Goal: Task Accomplishment & Management: Use online tool/utility

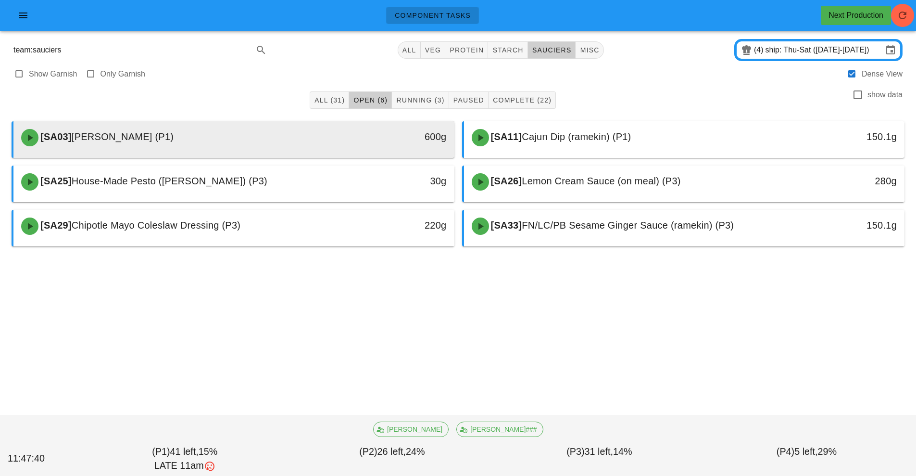
click at [300, 145] on div "[SA03] [PERSON_NAME] (P1)" at bounding box center [178, 137] width 327 height 29
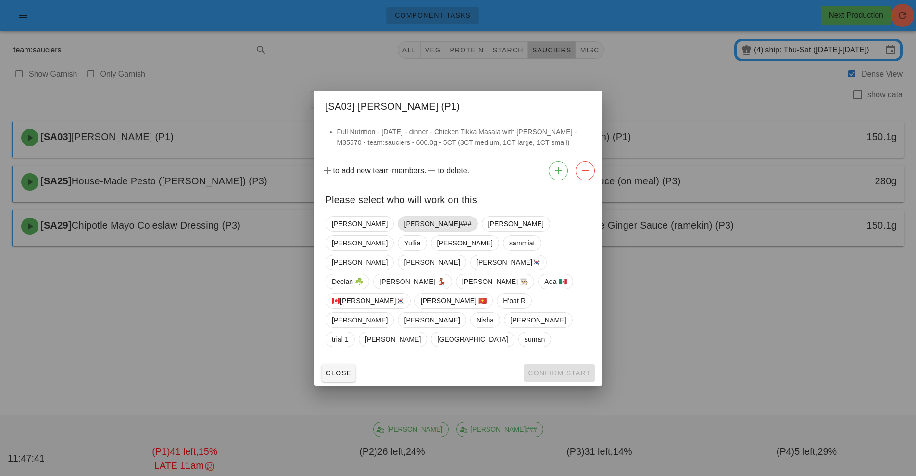
click at [404, 231] on span "[PERSON_NAME]###" at bounding box center [437, 223] width 67 height 14
click at [556, 364] on button "Confirm Start" at bounding box center [559, 372] width 71 height 17
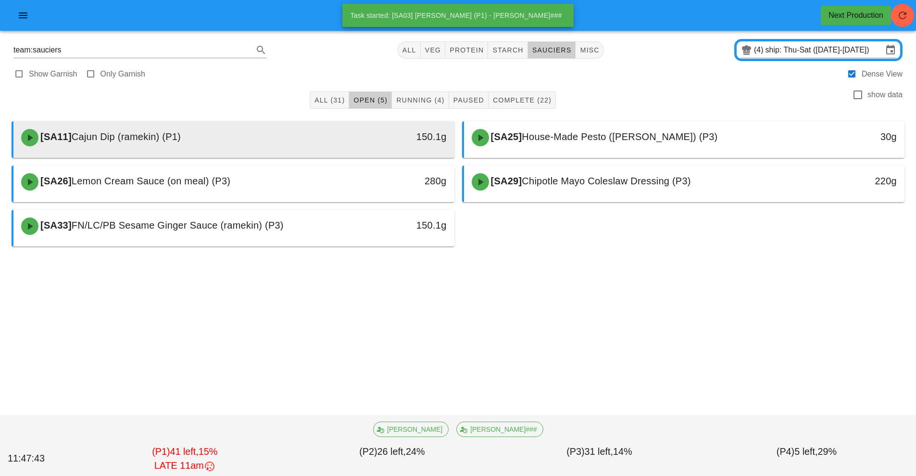
click at [347, 140] on div "150.1g" at bounding box center [397, 137] width 109 height 29
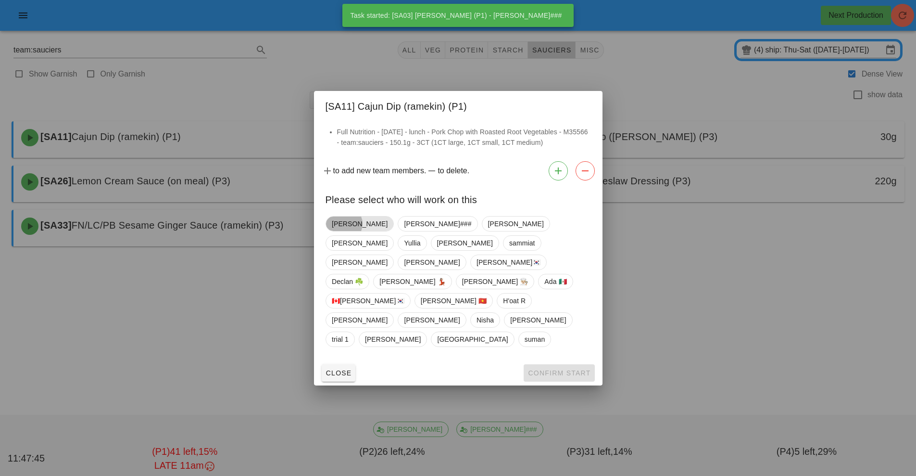
click at [349, 231] on span "[PERSON_NAME]" at bounding box center [360, 223] width 56 height 14
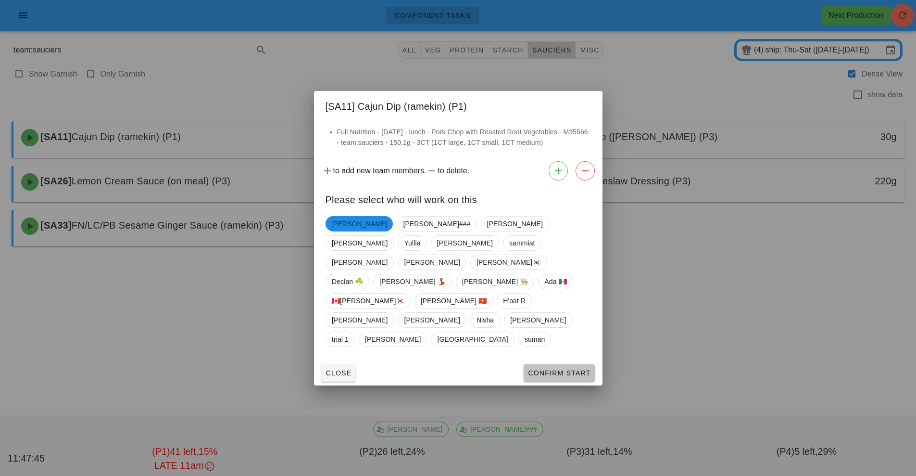
click at [549, 369] on span "Confirm Start" at bounding box center [558, 373] width 63 height 8
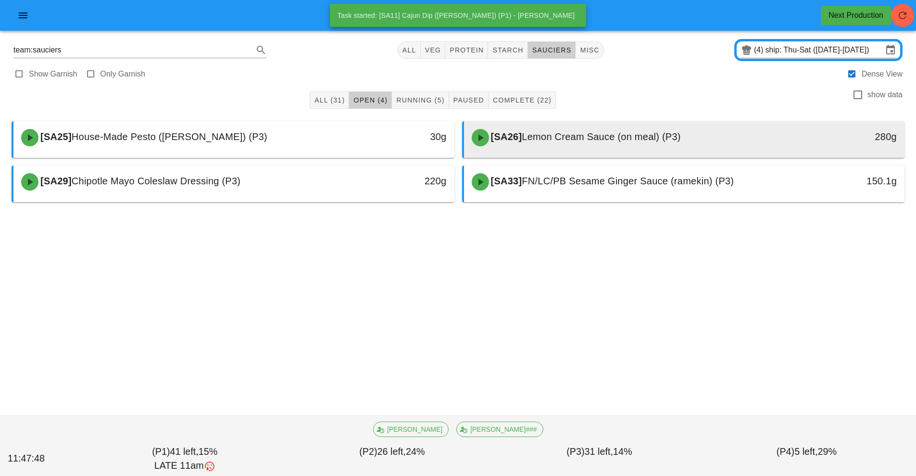
click at [604, 137] on span "Lemon Cream Sauce (on meal) (P3)" at bounding box center [601, 136] width 159 height 11
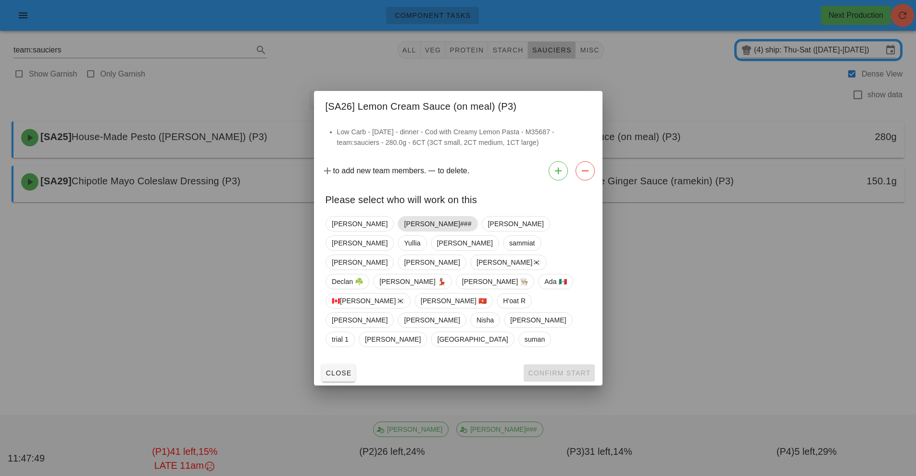
click at [404, 231] on span "[PERSON_NAME]###" at bounding box center [437, 223] width 67 height 14
click at [551, 369] on span "Confirm Start" at bounding box center [558, 373] width 63 height 8
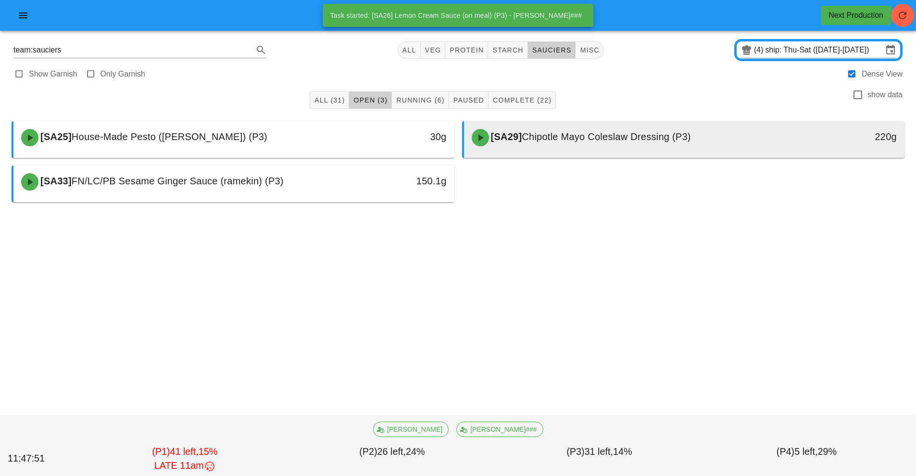
click at [576, 137] on span "Chipotle Mayo Coleslaw Dressing (P3)" at bounding box center [606, 136] width 169 height 11
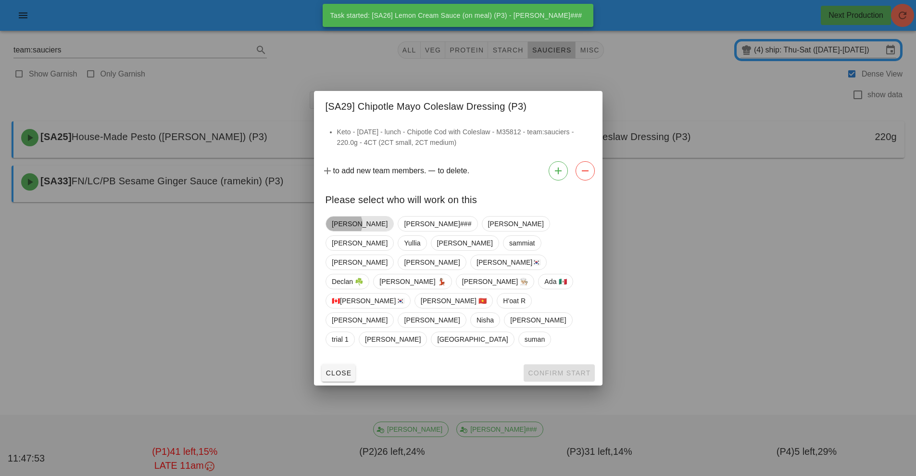
click at [348, 231] on span "[PERSON_NAME]" at bounding box center [360, 223] width 56 height 14
click at [548, 369] on span "Confirm Start" at bounding box center [558, 373] width 63 height 8
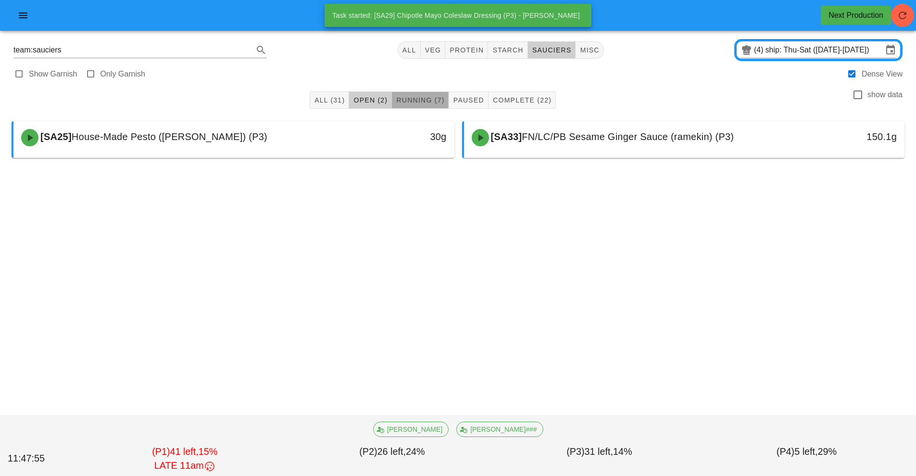
click at [429, 100] on span "Running (7)" at bounding box center [420, 100] width 49 height 8
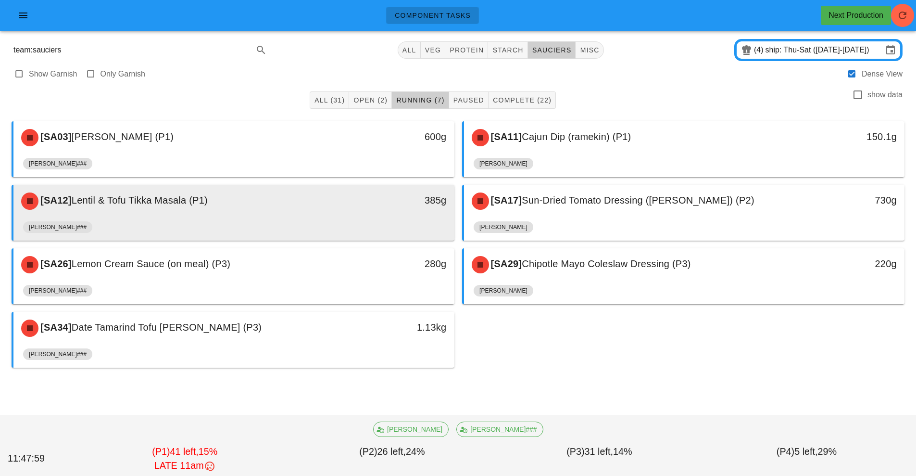
click at [355, 213] on div "385g" at bounding box center [397, 201] width 109 height 29
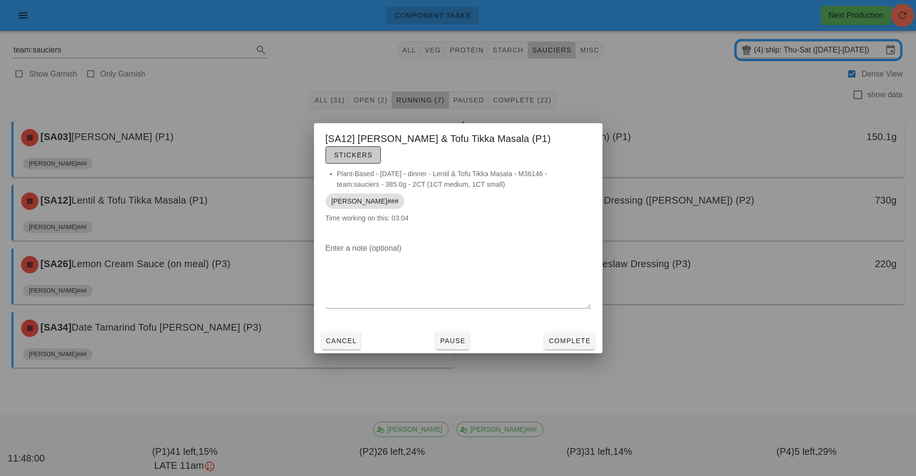
click at [373, 151] on span "Stickers" at bounding box center [353, 155] width 39 height 8
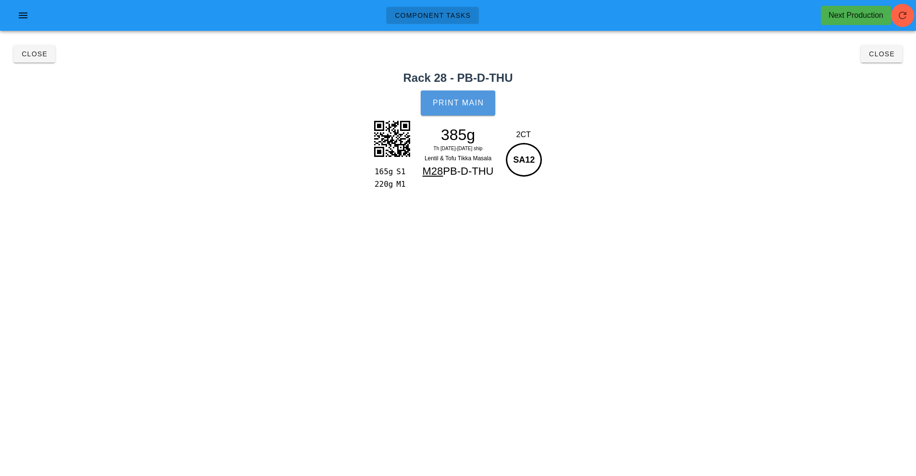
click at [464, 104] on span "Print Main" at bounding box center [458, 103] width 52 height 9
click at [41, 59] on button "Close" at bounding box center [34, 53] width 42 height 17
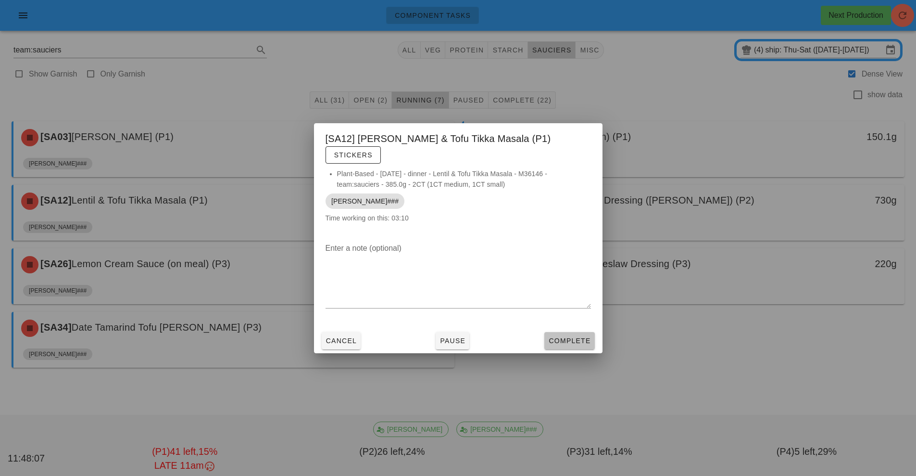
click at [591, 338] on button "Complete" at bounding box center [569, 340] width 50 height 17
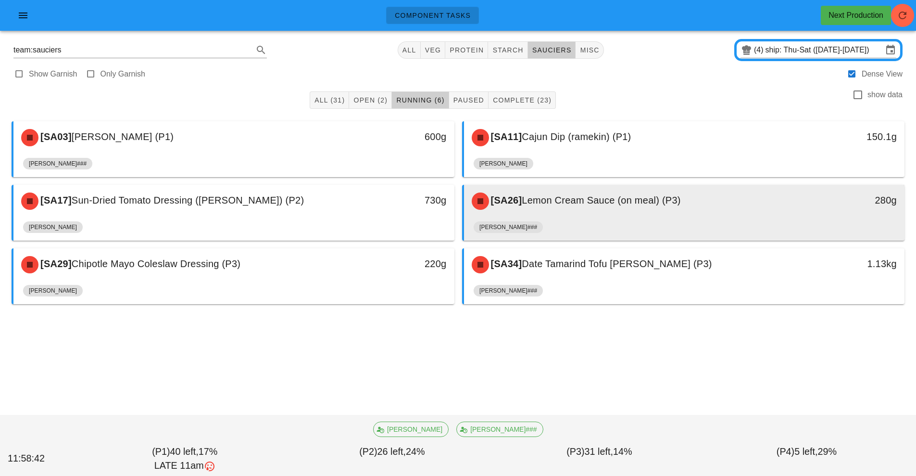
click at [588, 200] on span "Lemon Cream Sauce (on meal) (P3)" at bounding box center [601, 200] width 159 height 11
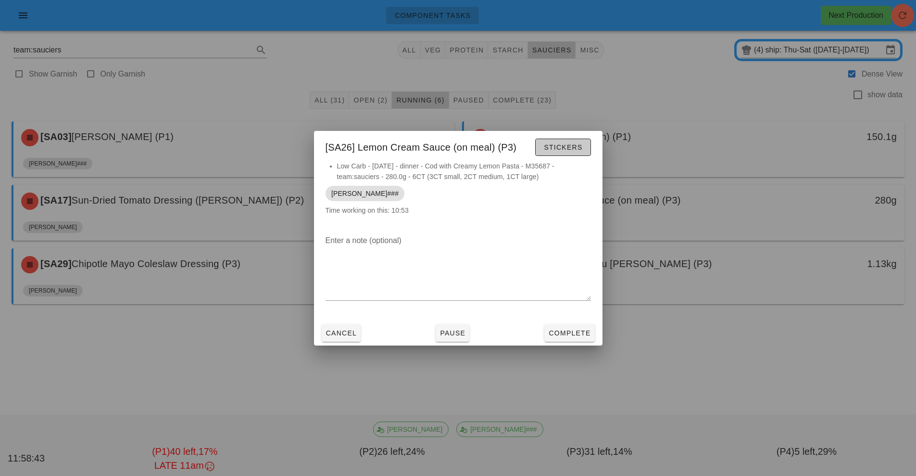
click at [557, 144] on span "Stickers" at bounding box center [562, 147] width 39 height 8
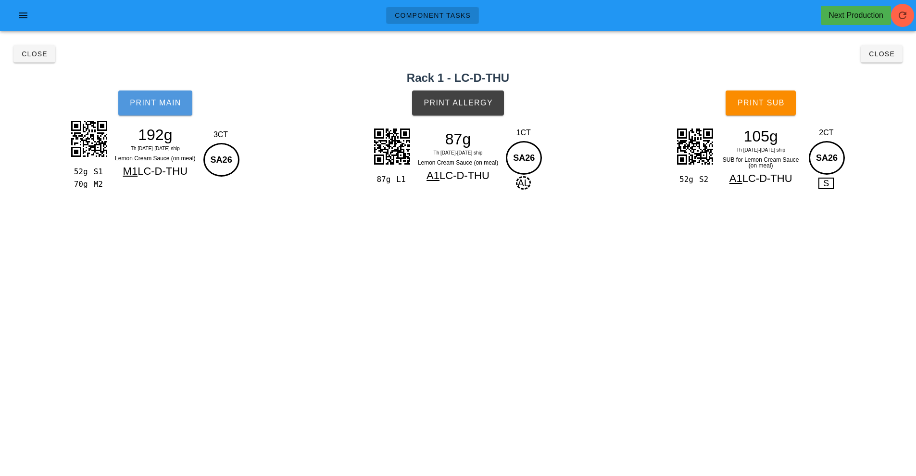
click at [165, 100] on span "Print Main" at bounding box center [155, 103] width 52 height 9
click at [473, 108] on button "Print Allergy" at bounding box center [458, 102] width 92 height 25
click at [781, 107] on button "Print Sub" at bounding box center [761, 102] width 70 height 25
click at [19, 61] on button "Close" at bounding box center [34, 53] width 42 height 17
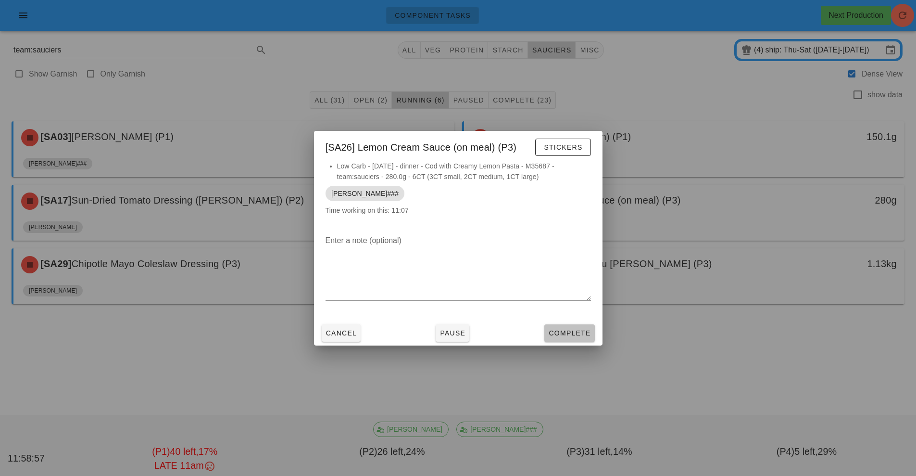
click at [569, 332] on span "Complete" at bounding box center [569, 333] width 42 height 8
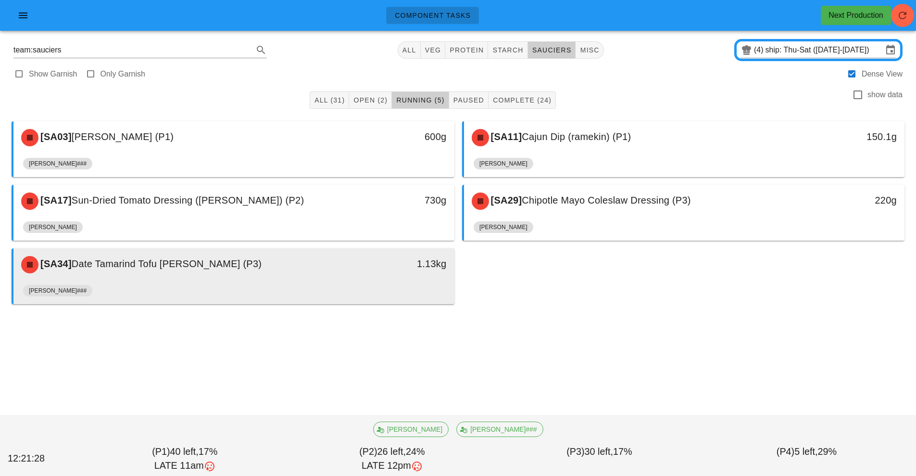
click at [351, 276] on div "1.13kg" at bounding box center [397, 264] width 109 height 29
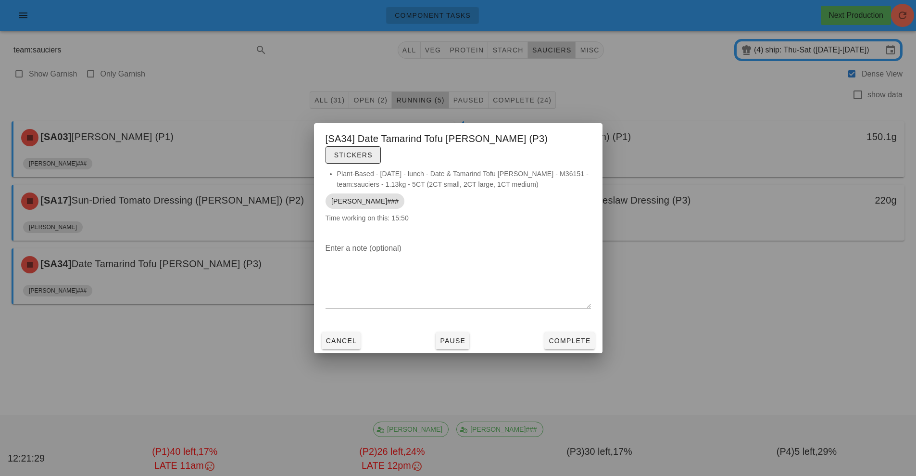
click at [373, 151] on span "Stickers" at bounding box center [353, 155] width 39 height 8
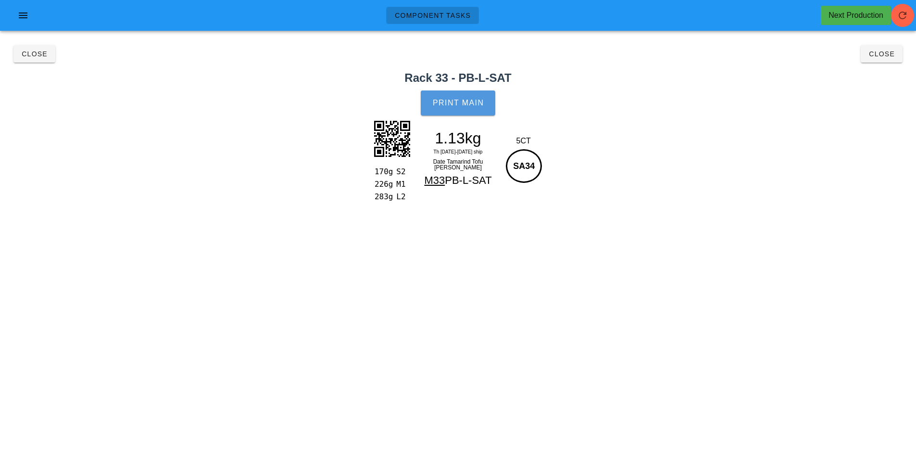
click at [474, 101] on span "Print Main" at bounding box center [458, 103] width 52 height 9
click at [43, 54] on span "Close" at bounding box center [34, 54] width 26 height 8
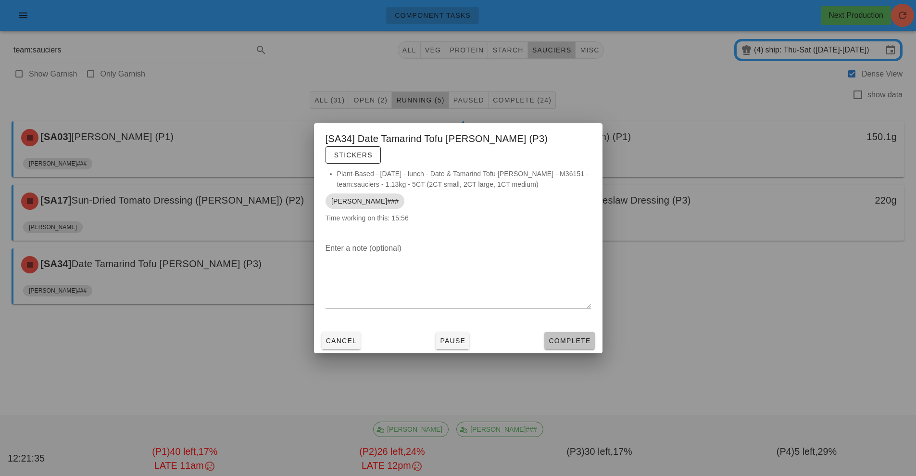
click at [570, 332] on button "Complete" at bounding box center [569, 340] width 50 height 17
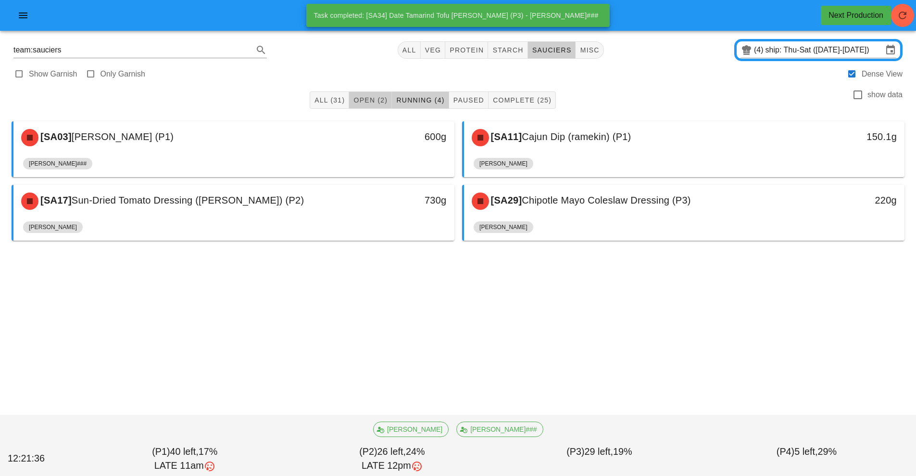
click at [369, 92] on button "Open (2)" at bounding box center [370, 99] width 43 height 17
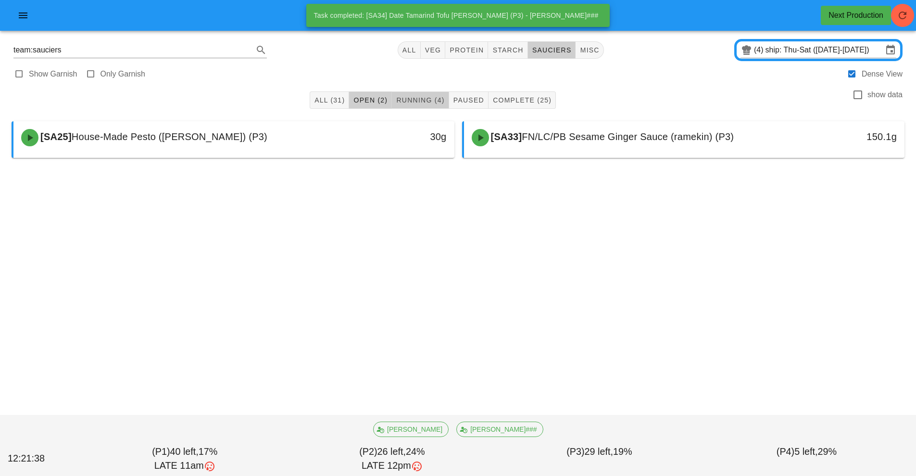
click at [431, 100] on span "Running (4)" at bounding box center [420, 100] width 49 height 8
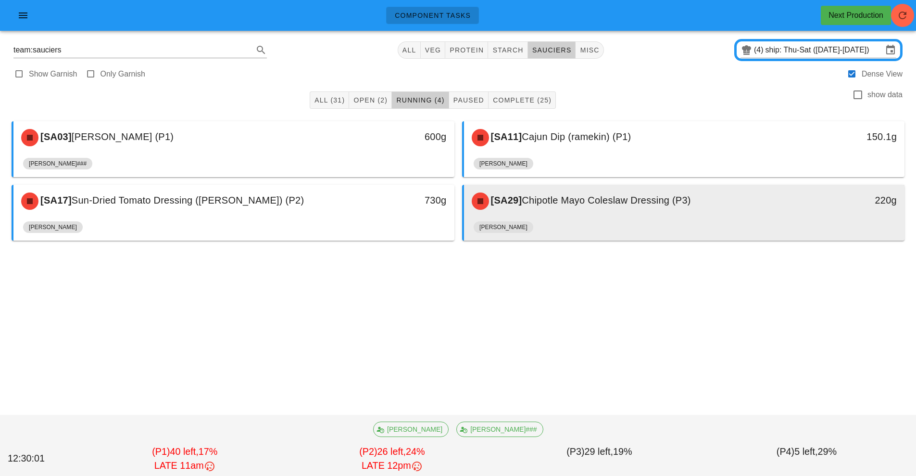
click at [618, 224] on div "[PERSON_NAME]" at bounding box center [685, 228] width 422 height 23
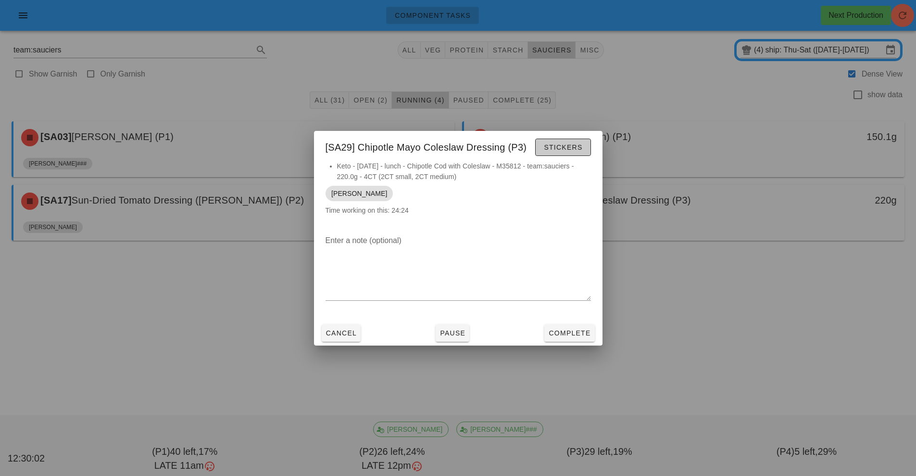
click at [555, 155] on button "Stickers" at bounding box center [562, 146] width 55 height 17
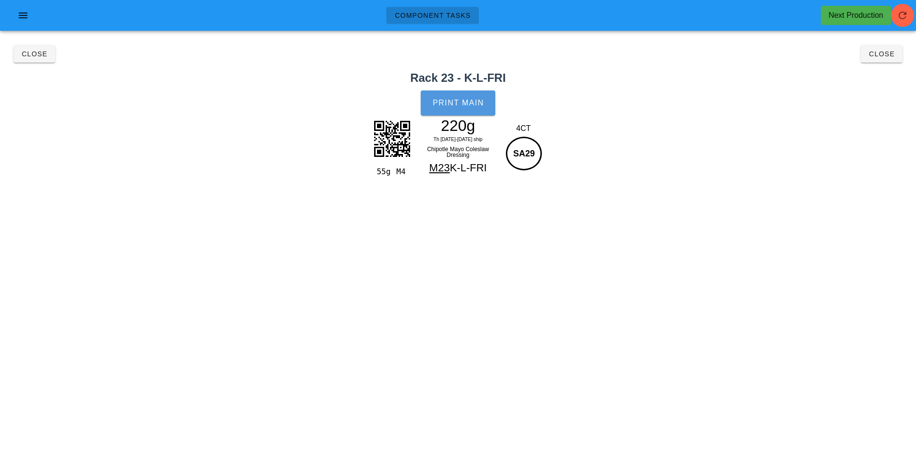
click at [441, 102] on span "Print Main" at bounding box center [458, 103] width 52 height 9
click at [898, 53] on button "Close" at bounding box center [882, 53] width 42 height 17
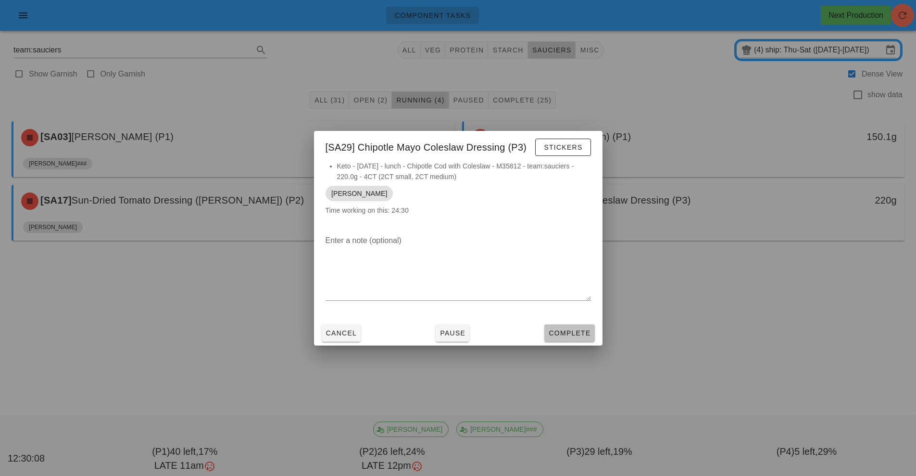
click at [565, 331] on span "Complete" at bounding box center [569, 333] width 42 height 8
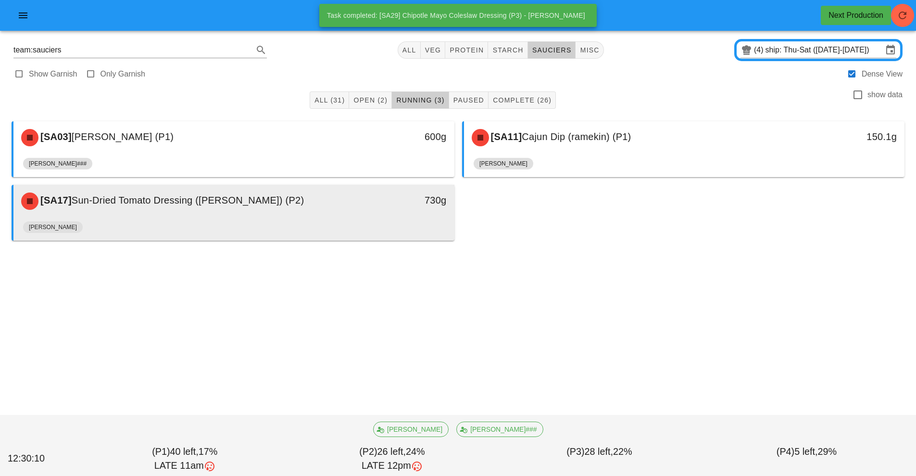
click at [419, 239] on div "[PERSON_NAME]" at bounding box center [234, 228] width 422 height 23
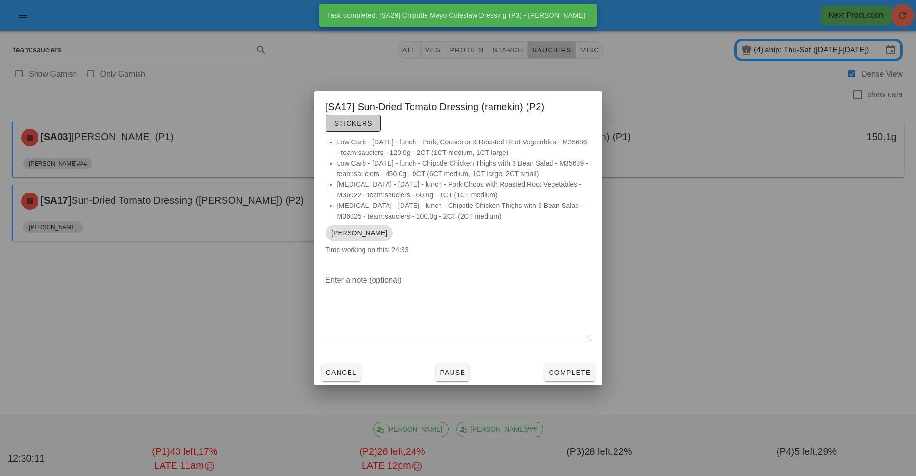
click at [358, 129] on button "Stickers" at bounding box center [353, 122] width 55 height 17
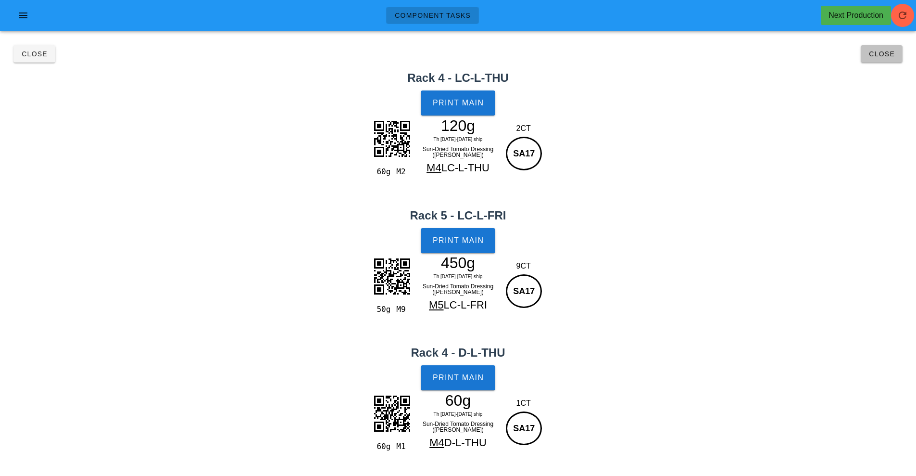
click at [866, 62] on button "Close" at bounding box center [882, 53] width 42 height 17
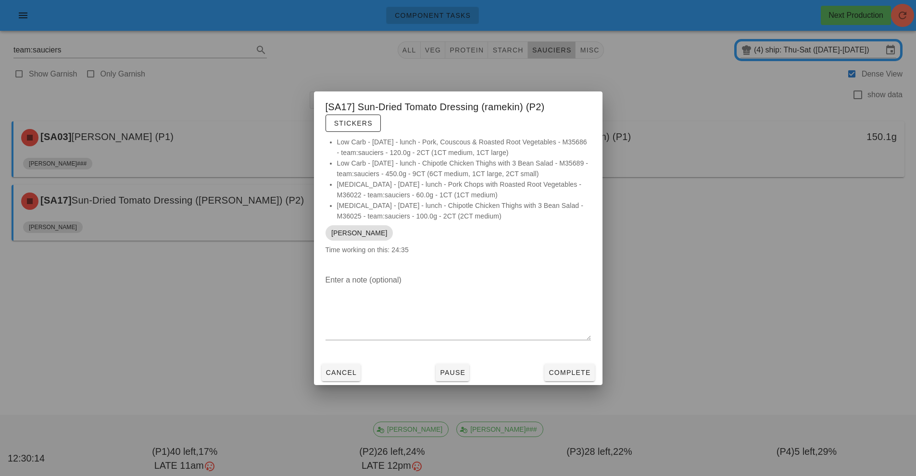
click at [704, 235] on div at bounding box center [458, 238] width 916 height 476
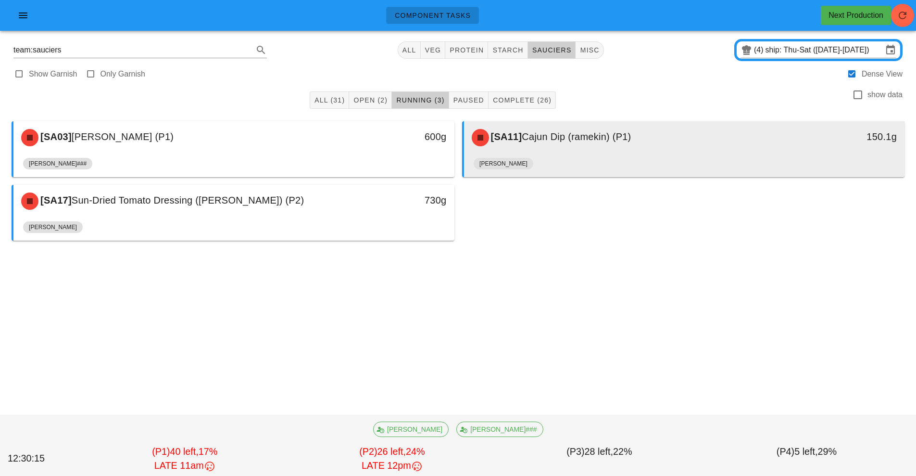
click at [649, 149] on div "[SA11] Cajun Dip (ramekin) (P1)" at bounding box center [629, 137] width 327 height 29
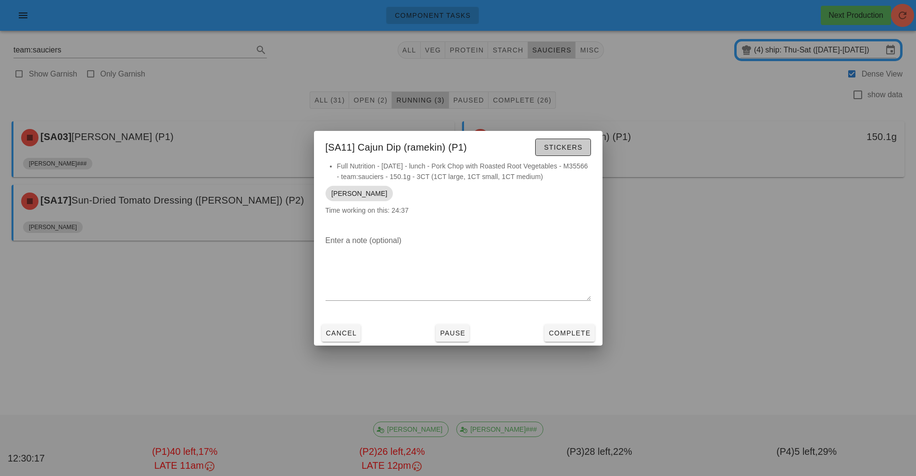
click at [580, 150] on span "Stickers" at bounding box center [562, 147] width 39 height 8
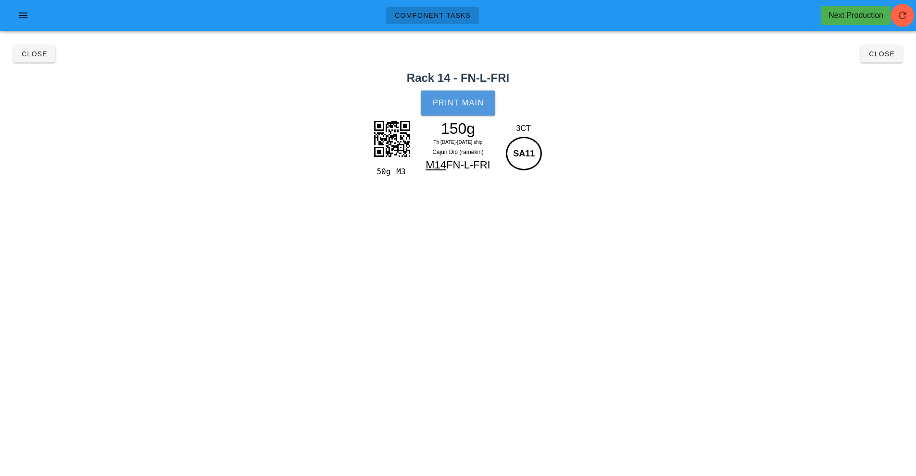
click at [450, 111] on button "Print Main" at bounding box center [458, 102] width 74 height 25
click at [872, 56] on span "Close" at bounding box center [881, 54] width 26 height 8
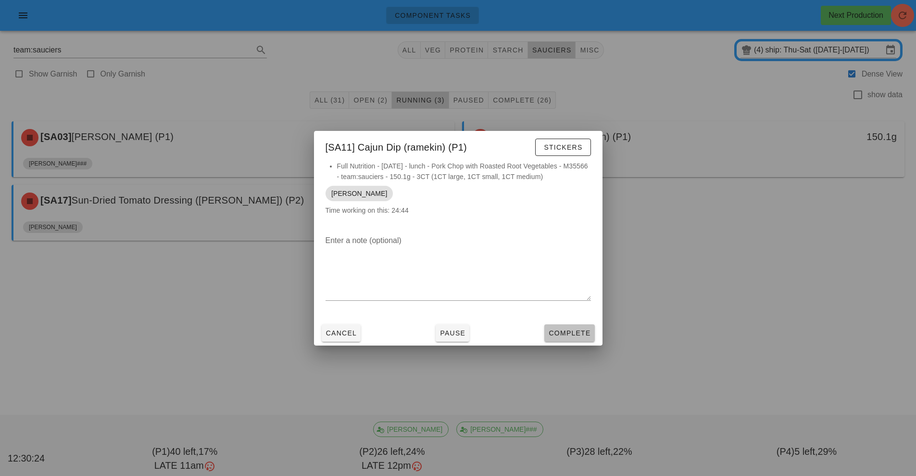
click at [585, 340] on button "Complete" at bounding box center [569, 332] width 50 height 17
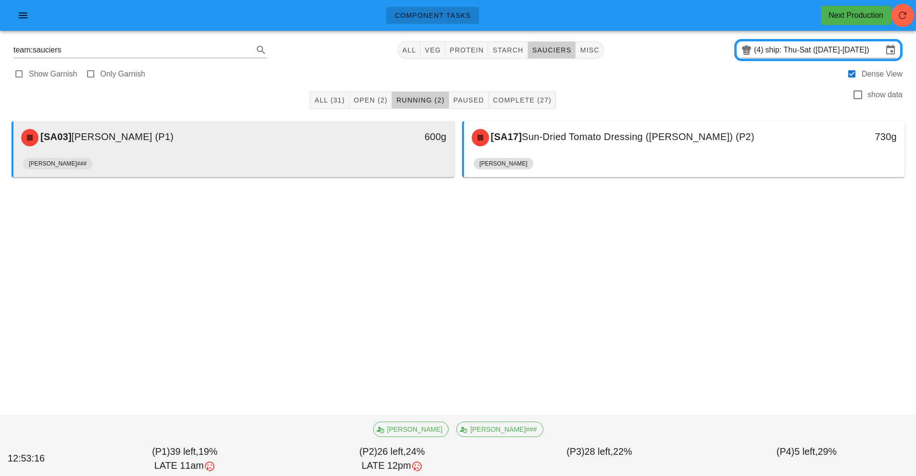
click at [369, 155] on div "[PERSON_NAME]###" at bounding box center [234, 165] width 422 height 23
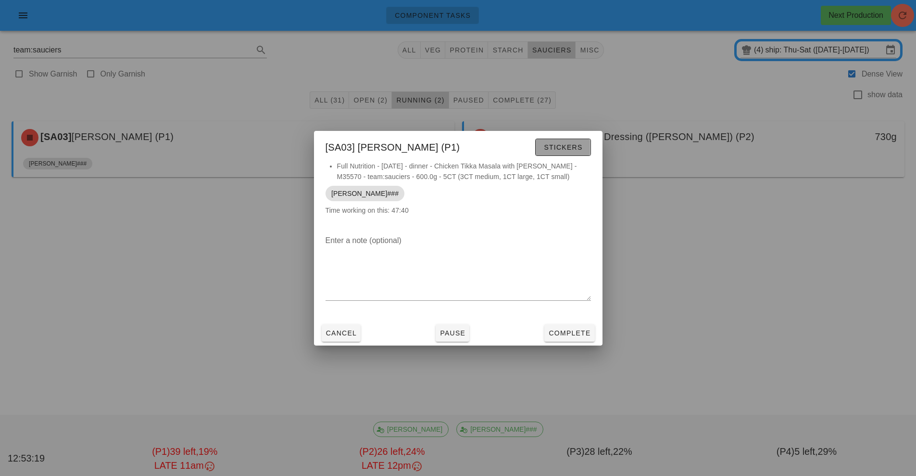
click at [568, 143] on span "Stickers" at bounding box center [562, 147] width 39 height 8
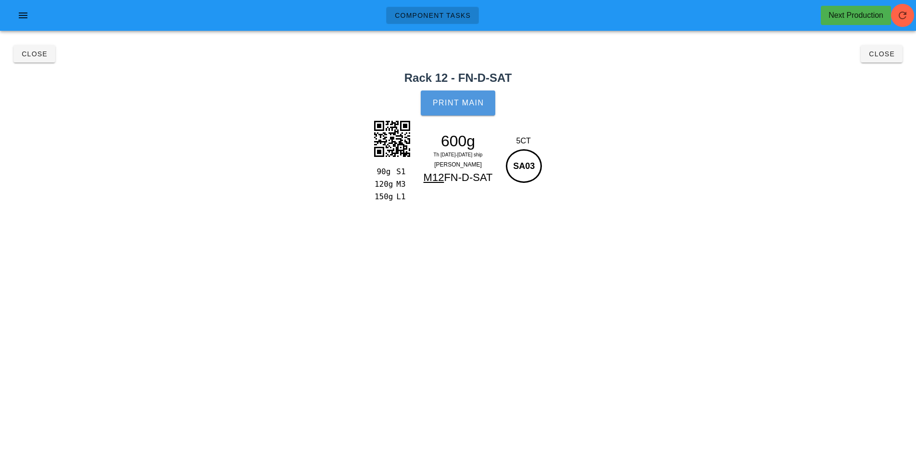
click at [460, 106] on span "Print Main" at bounding box center [458, 103] width 52 height 9
click at [30, 51] on span "Close" at bounding box center [34, 54] width 26 height 8
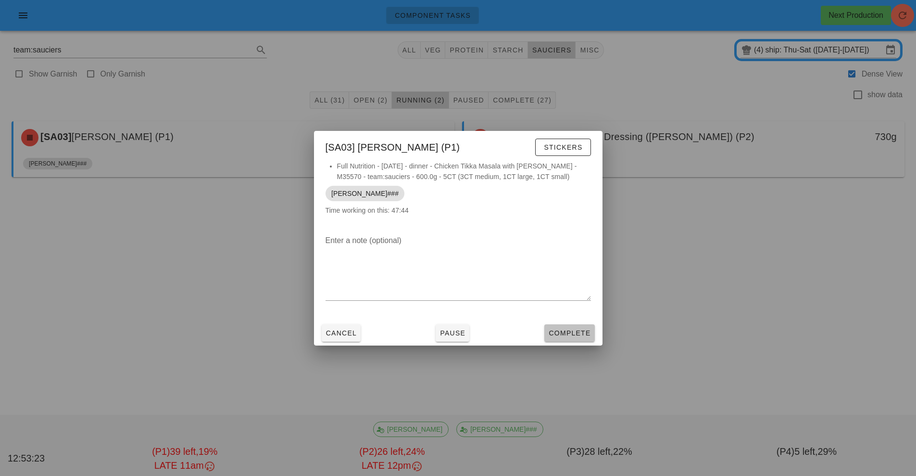
click at [570, 333] on span "Complete" at bounding box center [569, 333] width 42 height 8
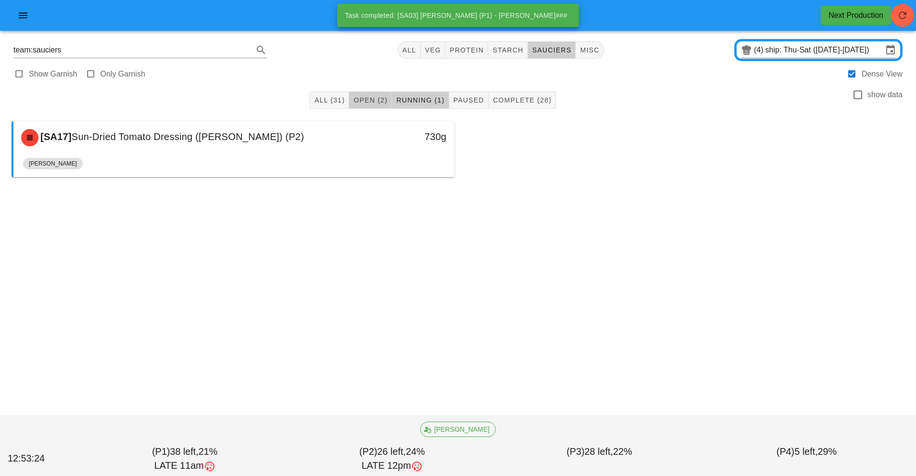
click at [368, 102] on span "Open (2)" at bounding box center [370, 100] width 35 height 8
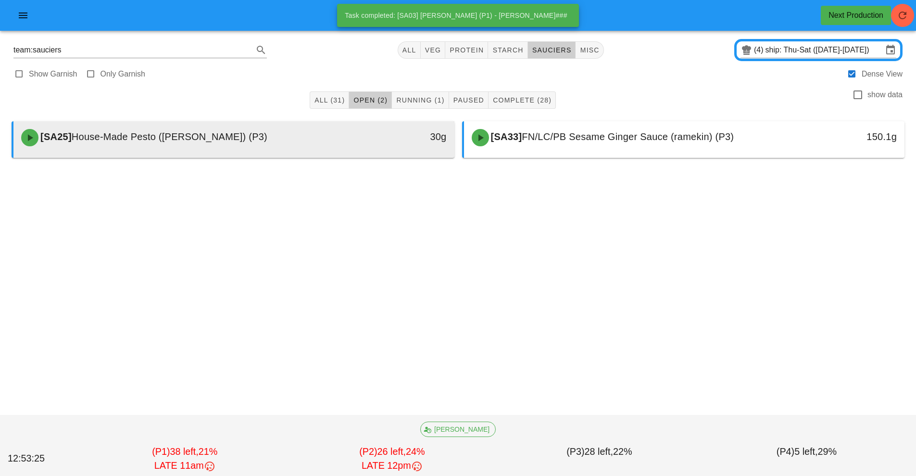
click at [294, 149] on div "[SA25] House-Made Pesto (ramekin) (P3)" at bounding box center [178, 137] width 327 height 29
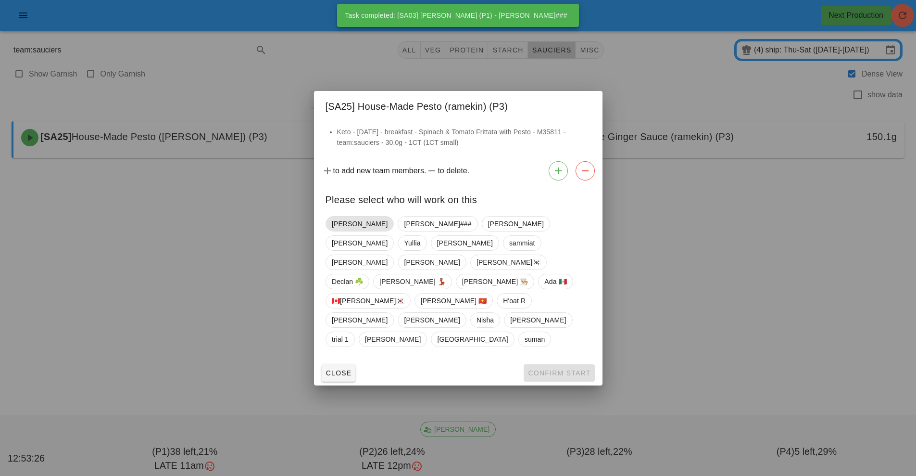
click at [340, 231] on span "[PERSON_NAME]" at bounding box center [360, 223] width 56 height 14
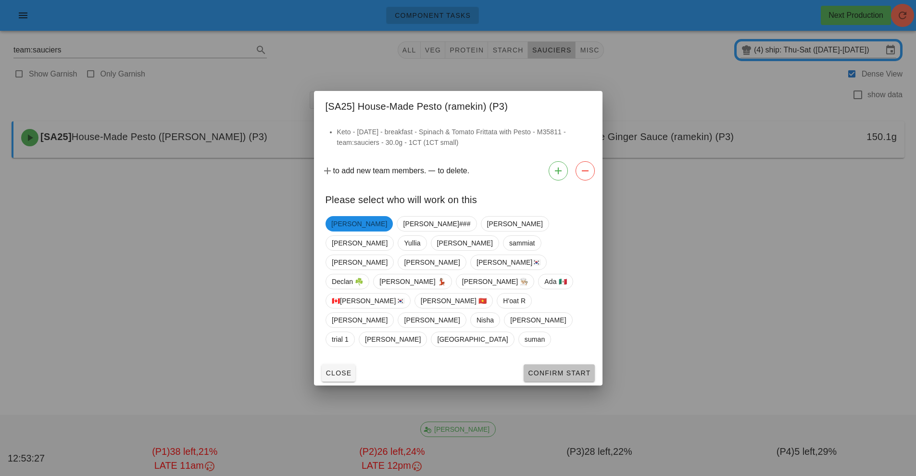
click at [567, 364] on button "Confirm Start" at bounding box center [559, 372] width 71 height 17
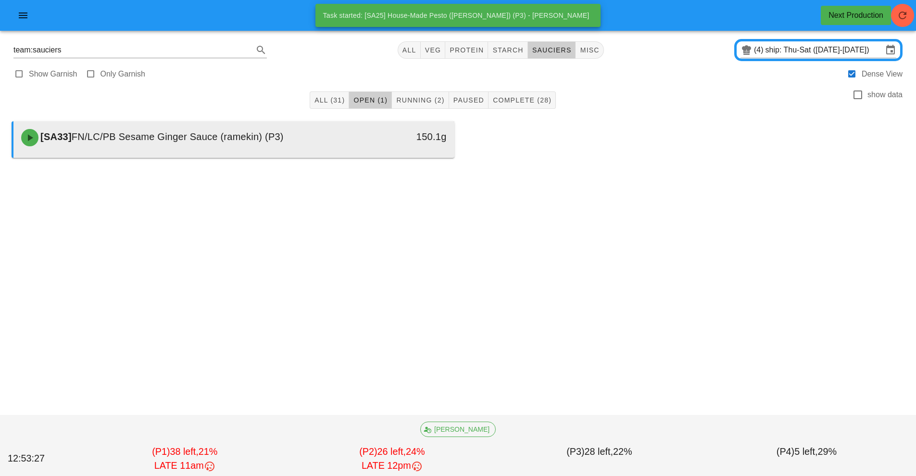
click at [320, 145] on div "[SA33] FN/LC/PB Sesame Ginger Sauce (ramekin) (P3)" at bounding box center [178, 137] width 327 height 29
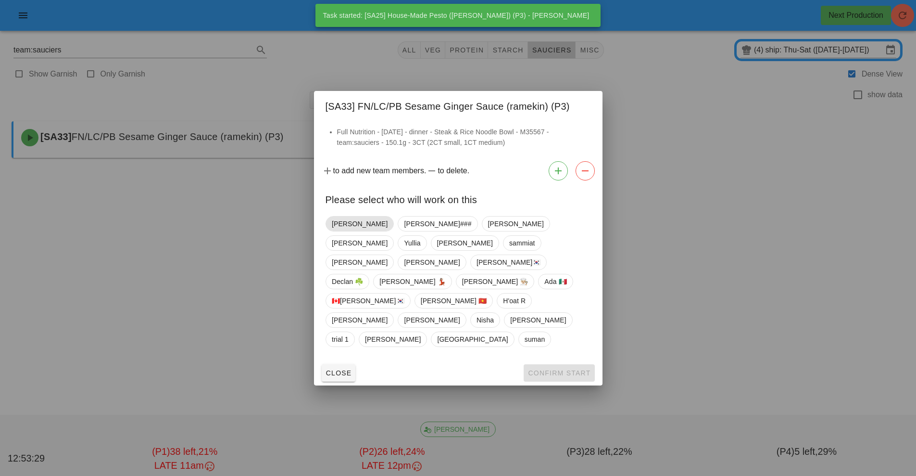
click at [340, 231] on span "[PERSON_NAME]" at bounding box center [360, 223] width 56 height 14
click at [548, 369] on span "Confirm Start" at bounding box center [558, 373] width 63 height 8
